Goal: Task Accomplishment & Management: Use online tool/utility

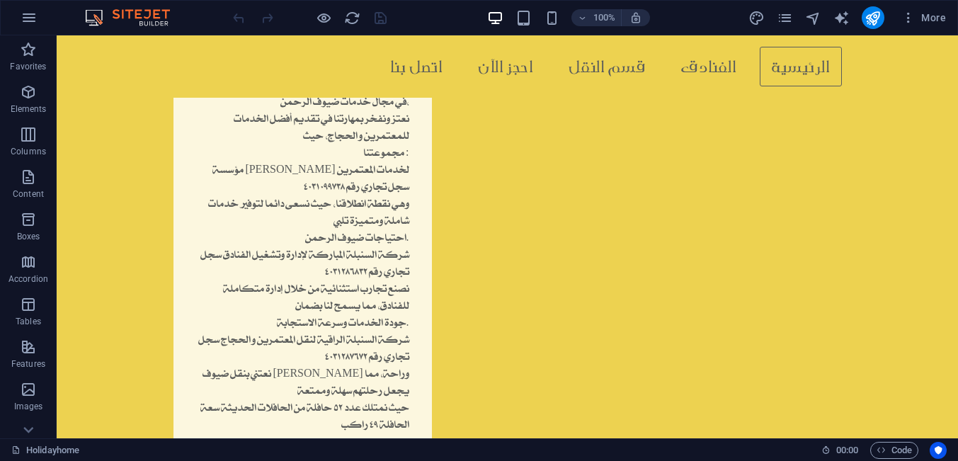
scroll to position [1355, 0]
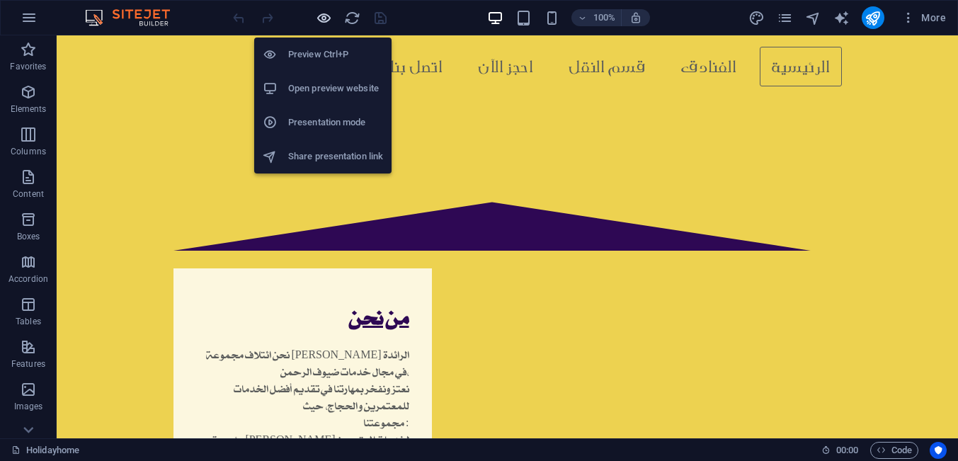
click at [326, 13] on icon "button" at bounding box center [324, 18] width 16 height 16
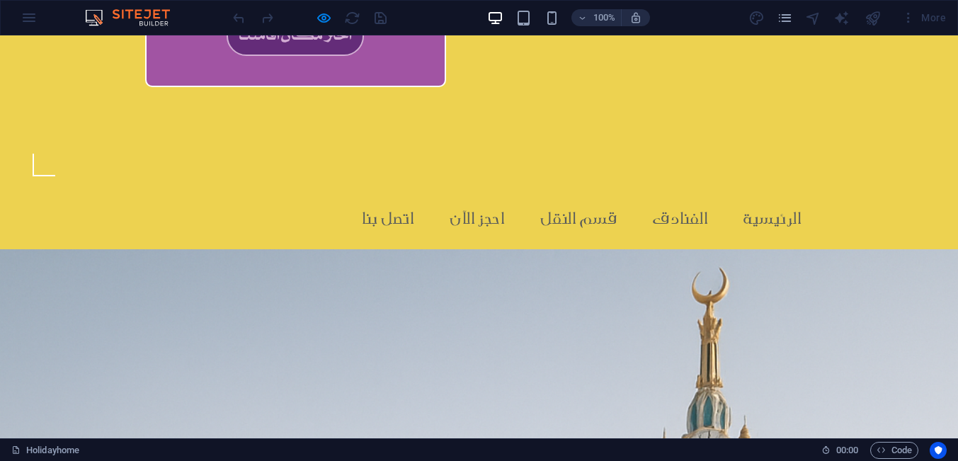
scroll to position [733, 0]
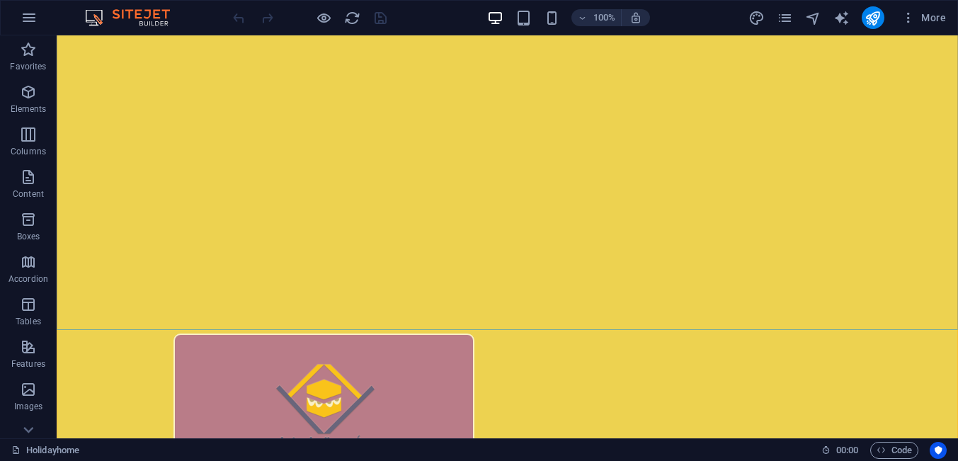
scroll to position [270, 0]
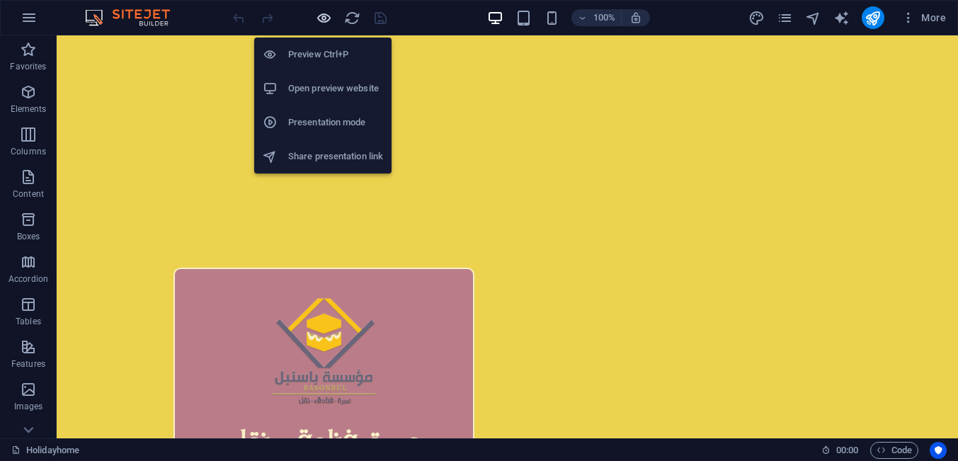
click at [317, 20] on icon "button" at bounding box center [324, 18] width 16 height 16
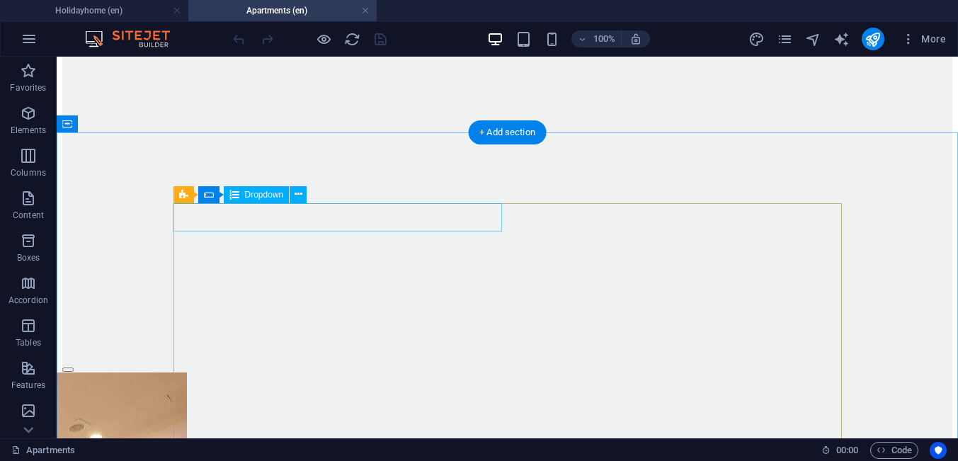
scroll to position [2439, 0]
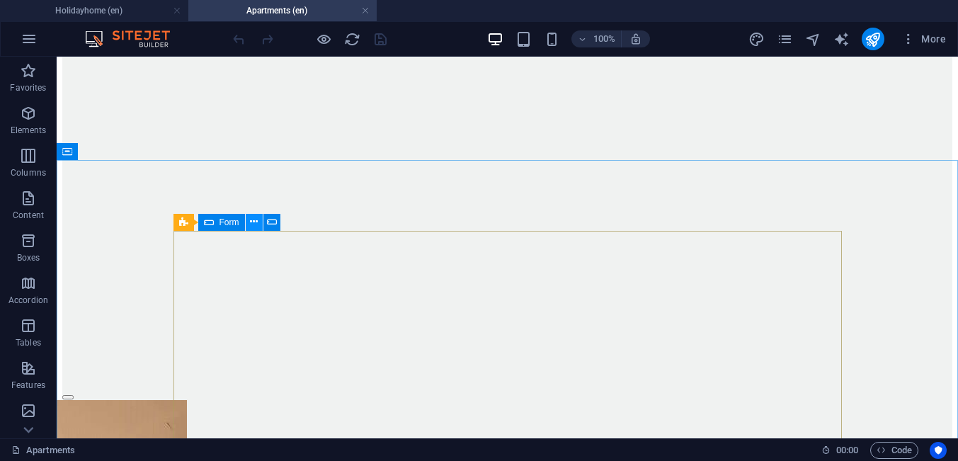
click at [253, 226] on icon at bounding box center [254, 222] width 8 height 15
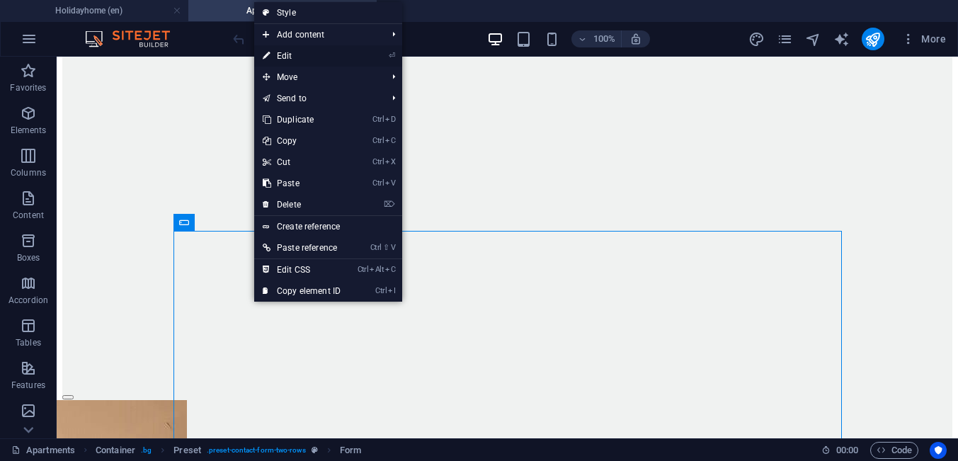
click at [293, 59] on link "⏎ Edit" at bounding box center [301, 55] width 95 height 21
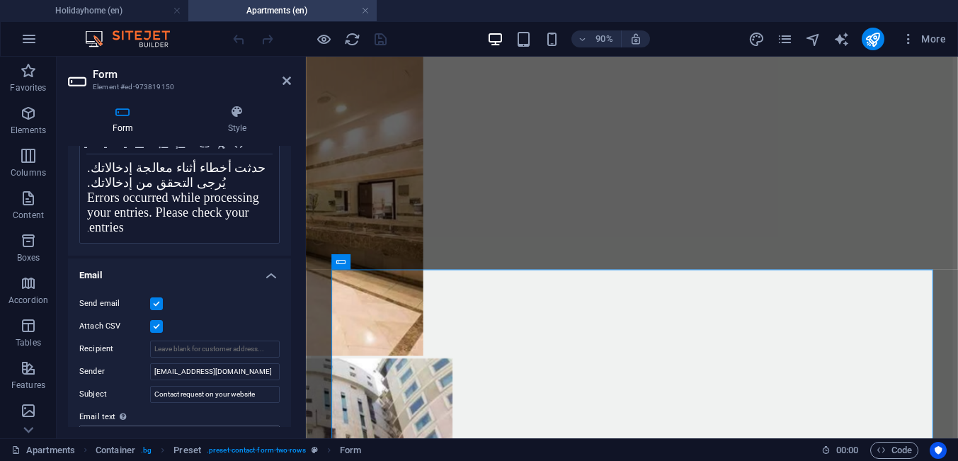
scroll to position [0, 0]
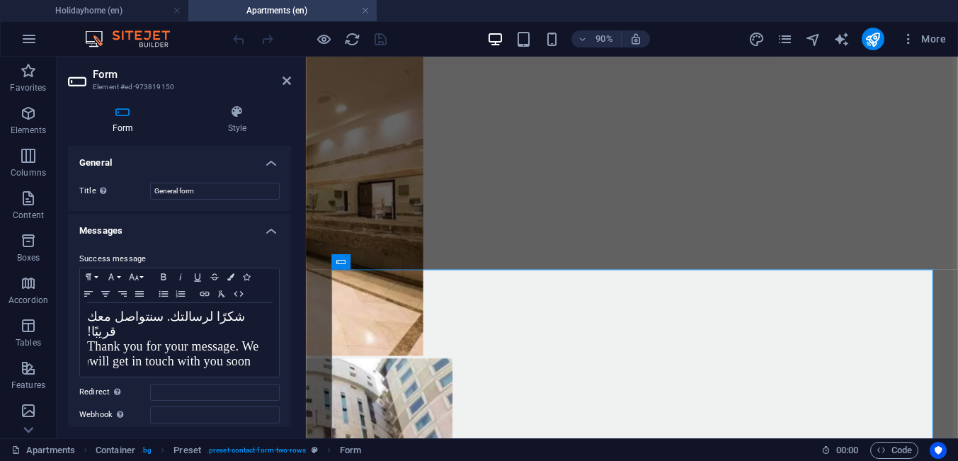
click at [115, 120] on h4 "Form" at bounding box center [125, 120] width 115 height 30
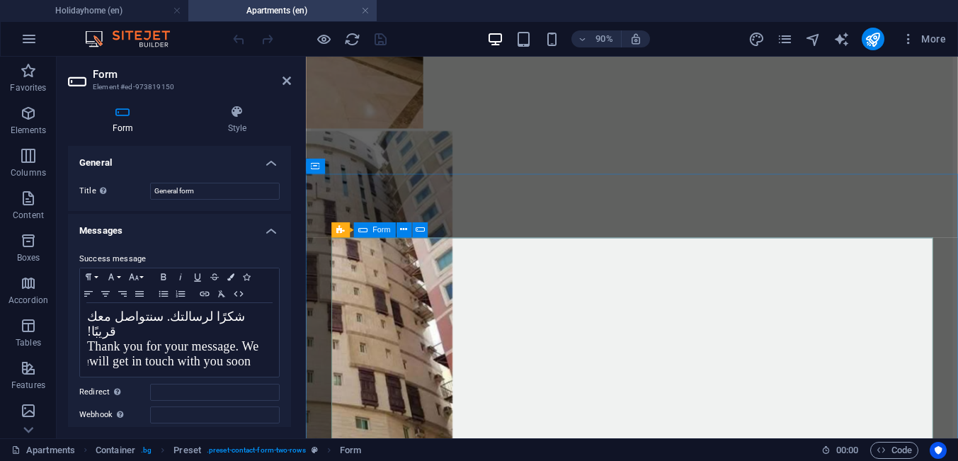
scroll to position [2801, 0]
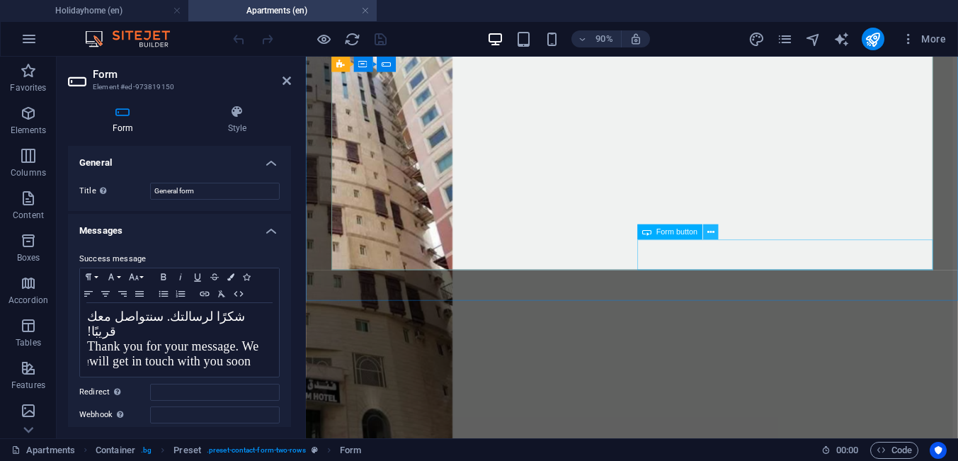
click at [710, 234] on icon at bounding box center [710, 231] width 7 height 13
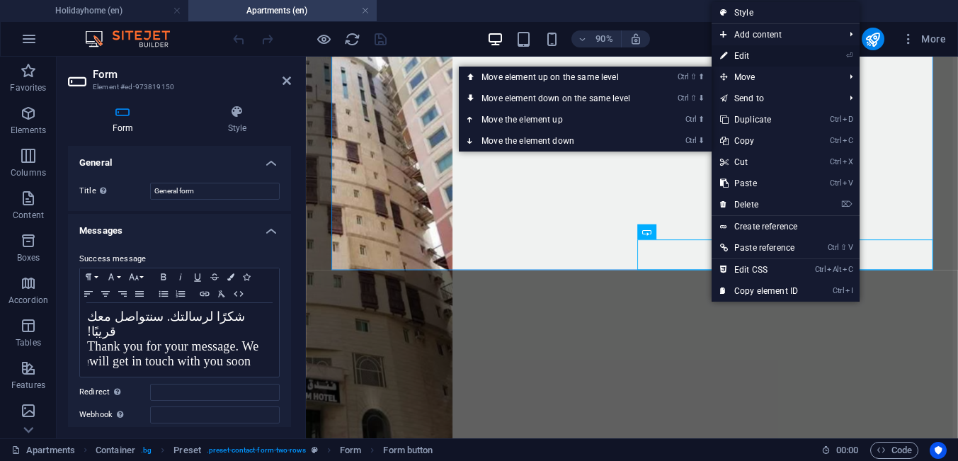
click at [732, 59] on link "⏎ Edit" at bounding box center [759, 55] width 95 height 21
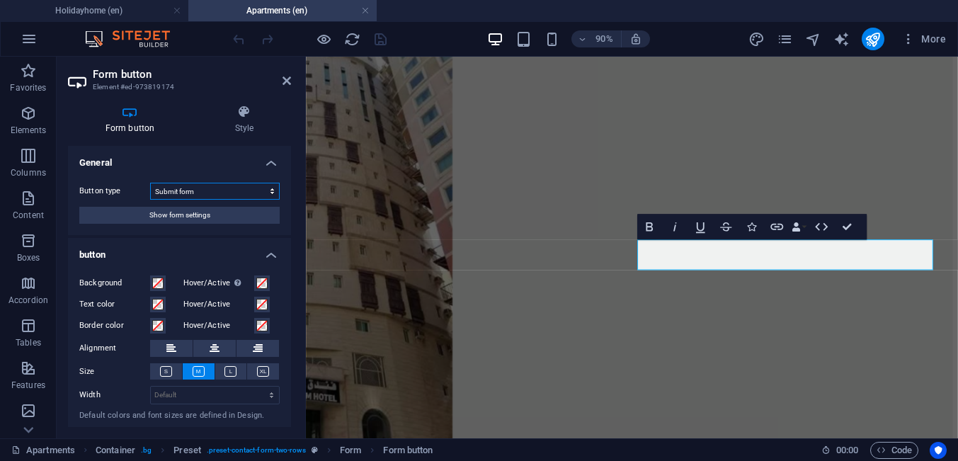
click at [150, 183] on select "Submit form Reset form No action" at bounding box center [215, 191] width 130 height 17
click at [227, 163] on h4 "General" at bounding box center [179, 158] width 223 height 25
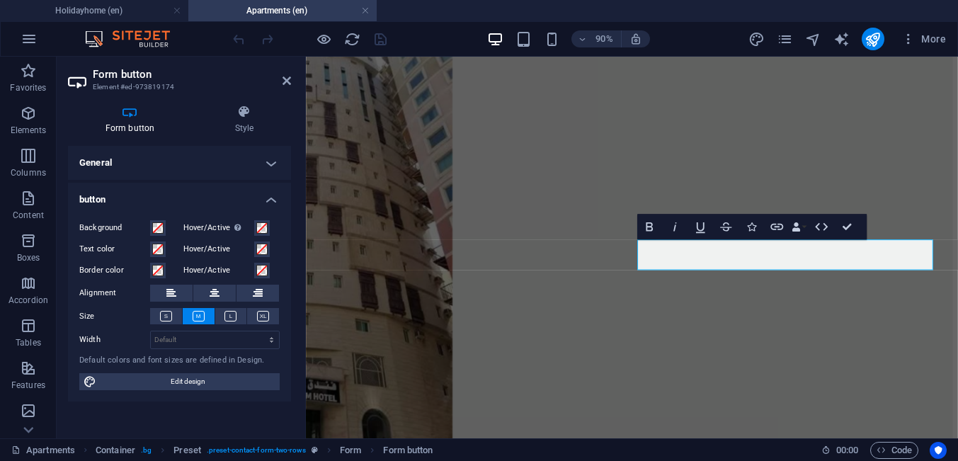
click at [266, 164] on h4 "General" at bounding box center [179, 163] width 223 height 34
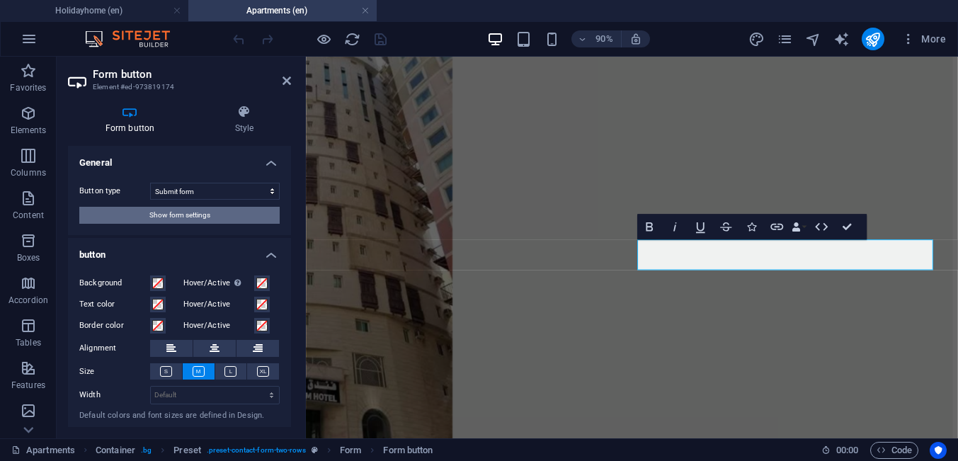
click at [241, 219] on button "Show form settings" at bounding box center [179, 215] width 200 height 17
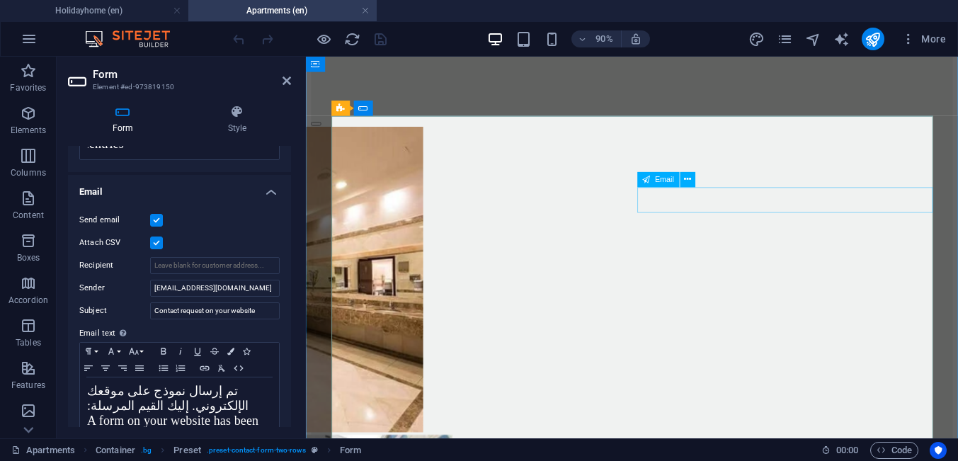
scroll to position [2349, 0]
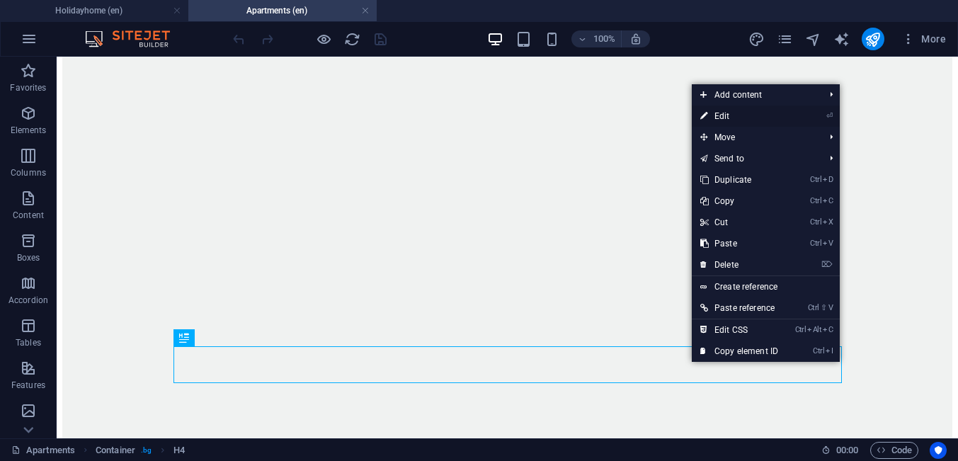
click at [735, 121] on link "⏎ Edit" at bounding box center [739, 116] width 95 height 21
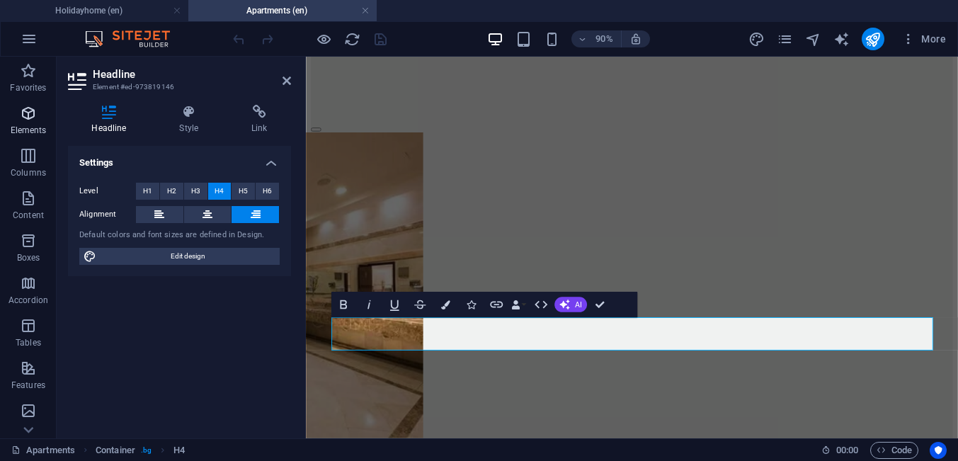
click at [25, 134] on p "Elements" at bounding box center [29, 130] width 36 height 11
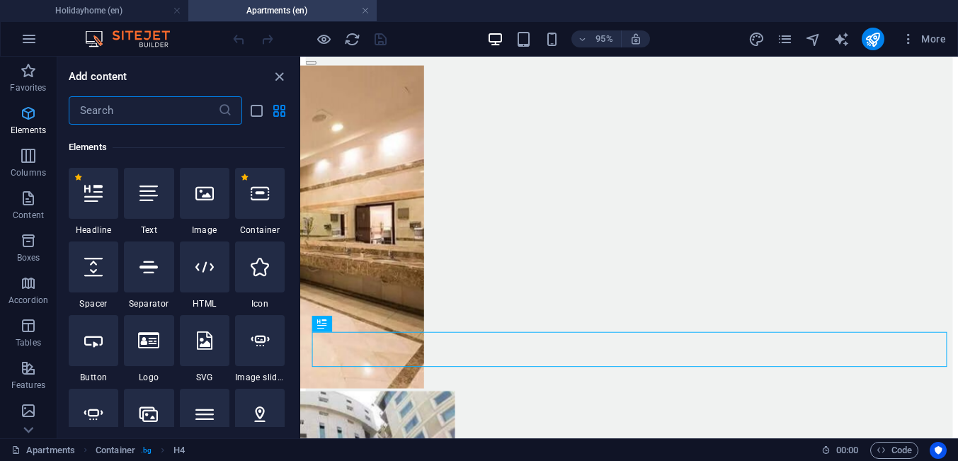
scroll to position [150, 0]
click at [98, 363] on div "1 Star Button" at bounding box center [94, 347] width 50 height 68
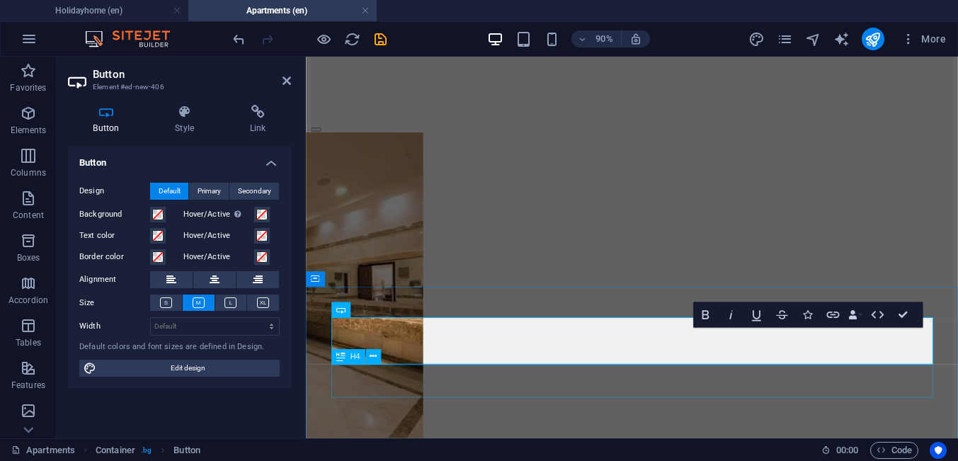
drag, startPoint x: 593, startPoint y: 380, endPoint x: 579, endPoint y: 414, distance: 36.2
